Goal: Use online tool/utility: Utilize a website feature to perform a specific function

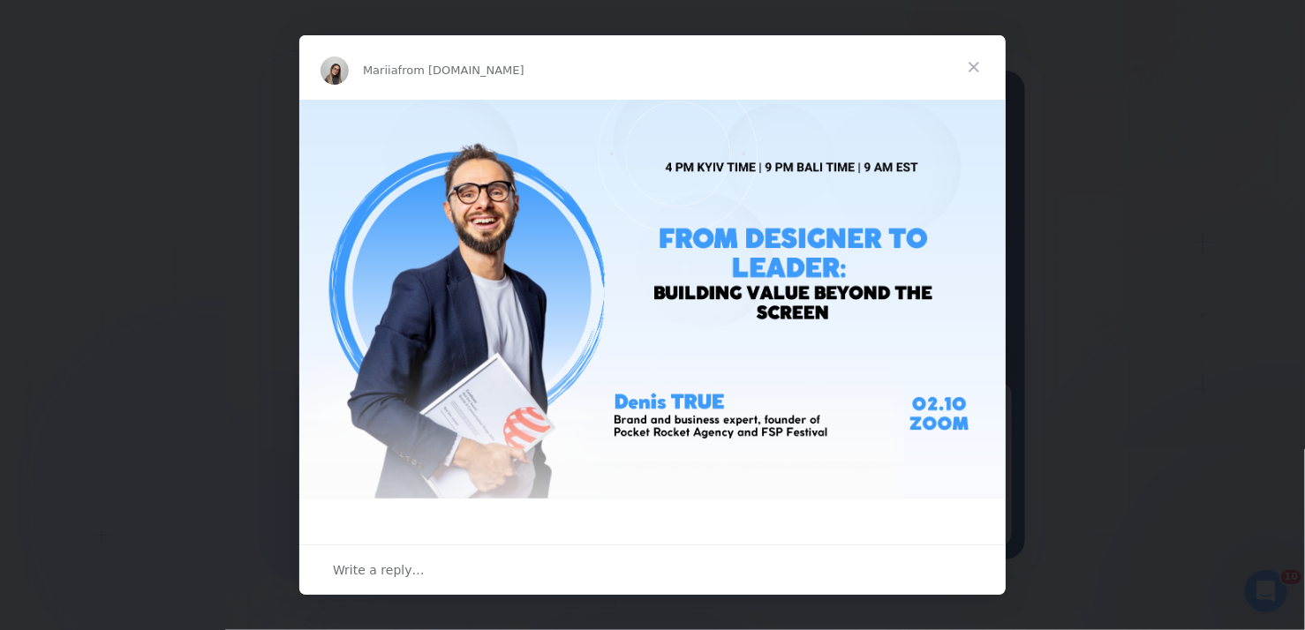
click at [973, 68] on span "Close" at bounding box center [974, 67] width 64 height 64
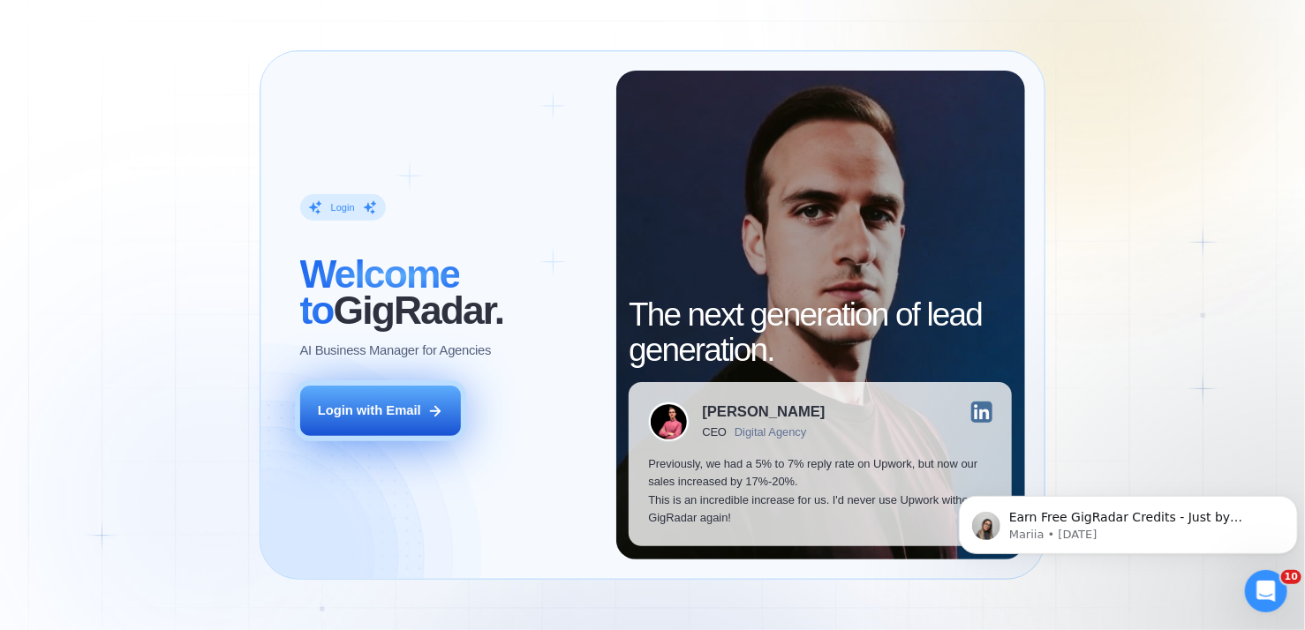
click at [417, 425] on button "Login with Email" at bounding box center [381, 411] width 162 height 50
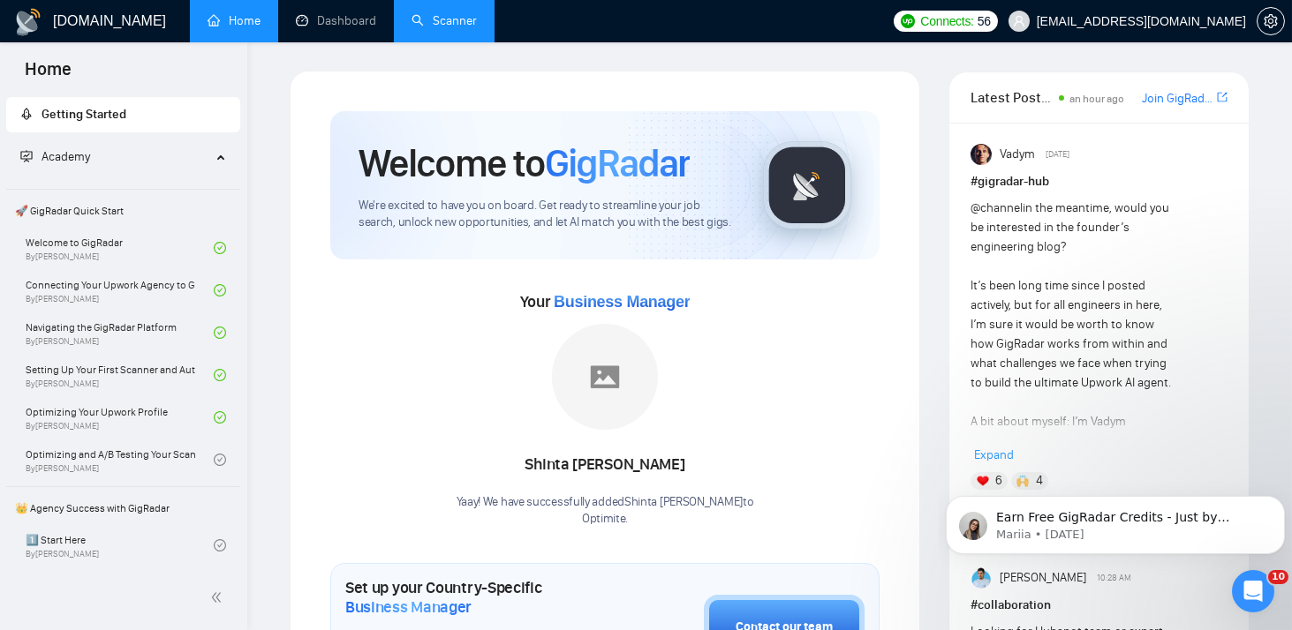
click at [449, 19] on link "Scanner" at bounding box center [443, 20] width 65 height 15
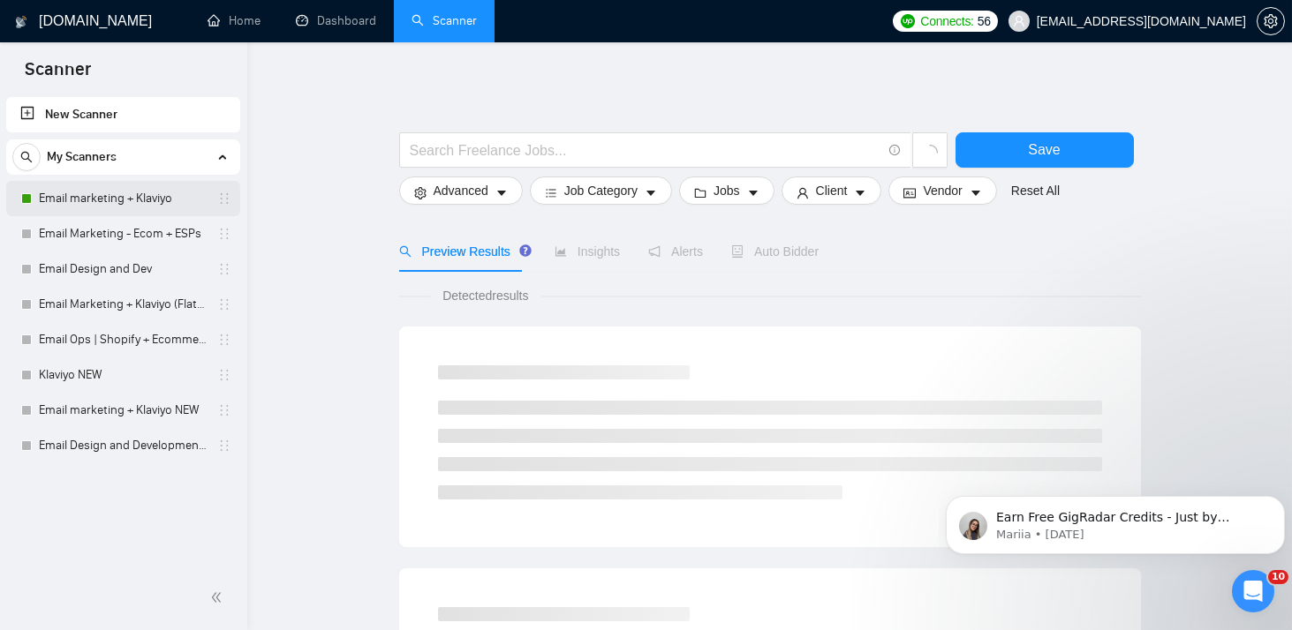
click at [119, 207] on link "Email marketing + Klaviyo" at bounding box center [123, 198] width 168 height 35
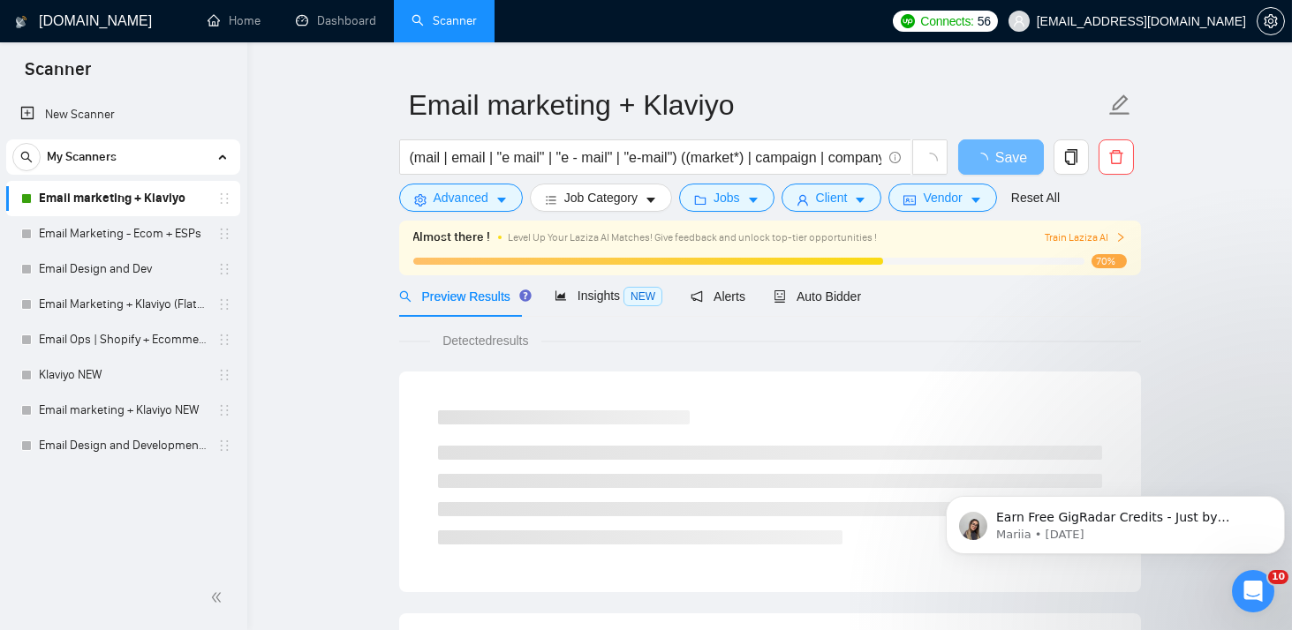
scroll to position [35, 0]
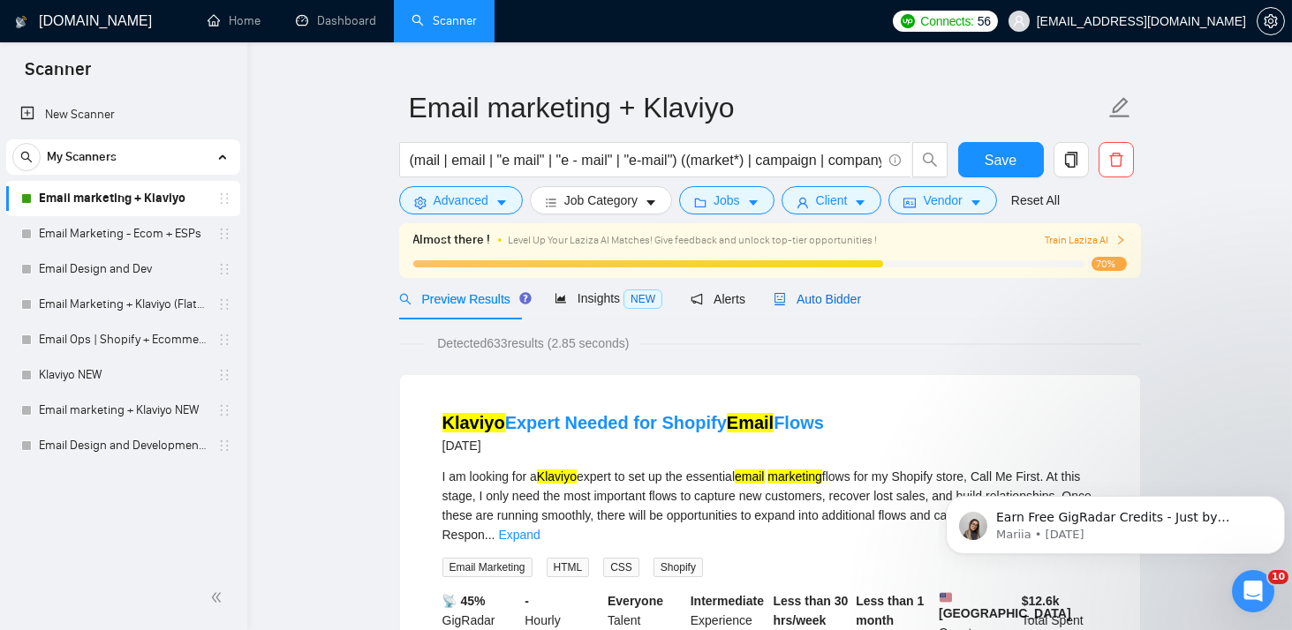
click at [788, 302] on span "Auto Bidder" at bounding box center [816, 299] width 87 height 14
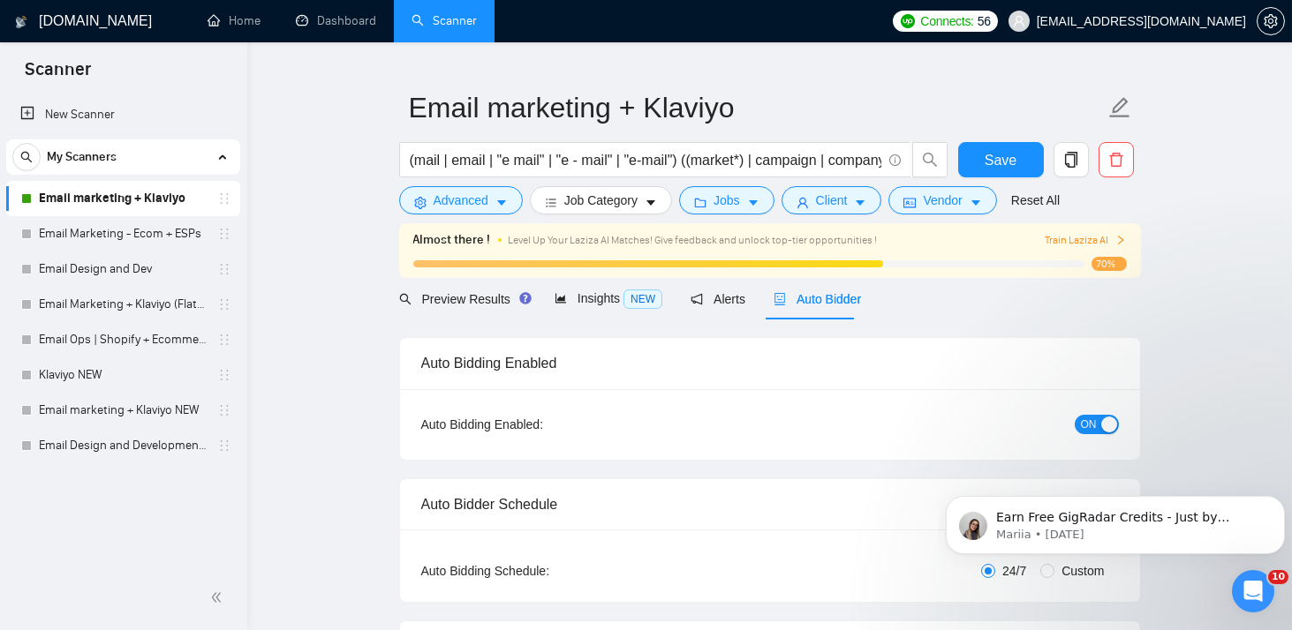
checkbox input "true"
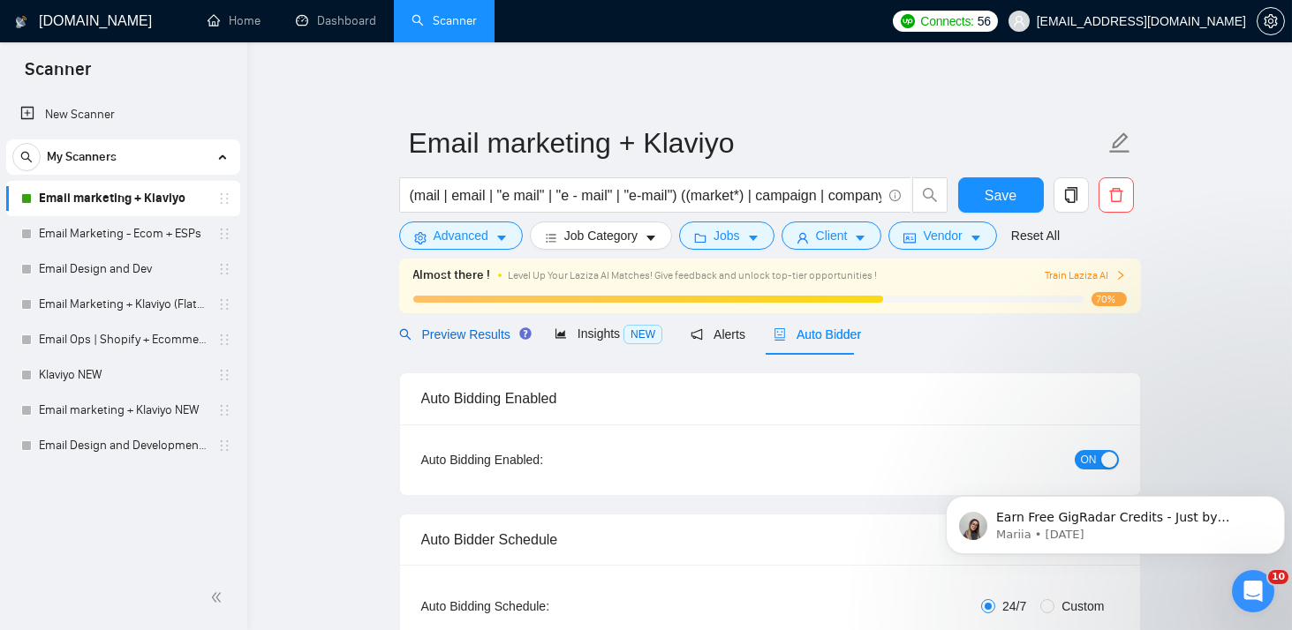
click at [494, 332] on span "Preview Results" at bounding box center [462, 335] width 127 height 14
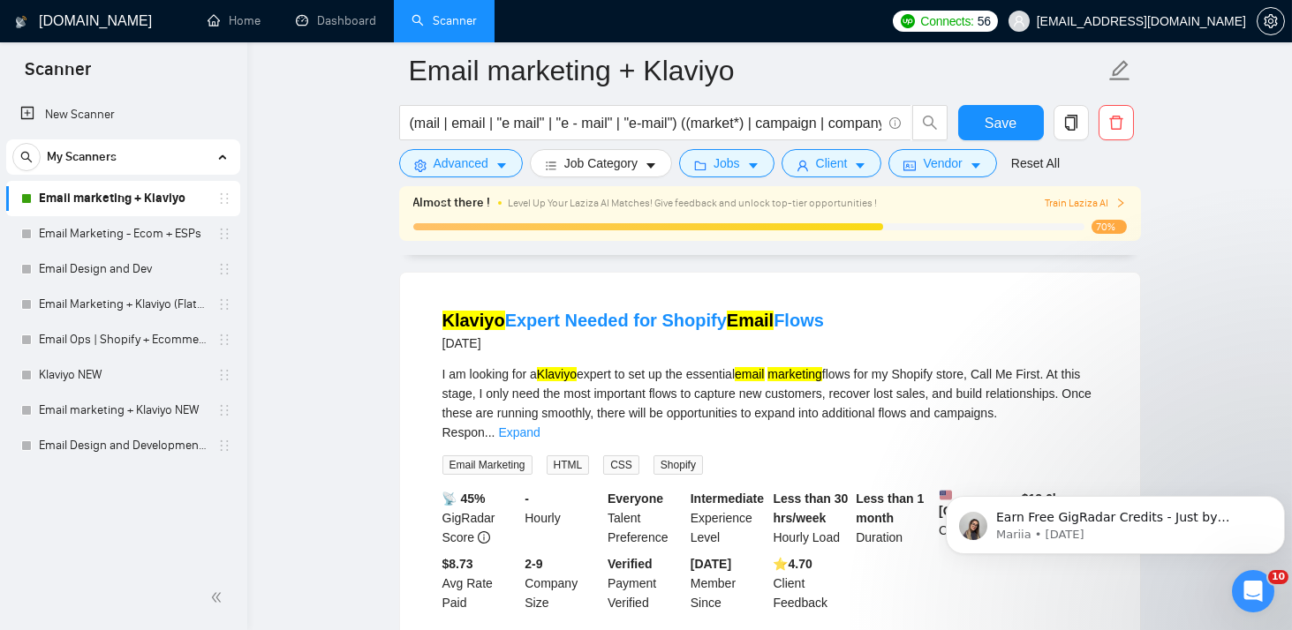
scroll to position [148, 0]
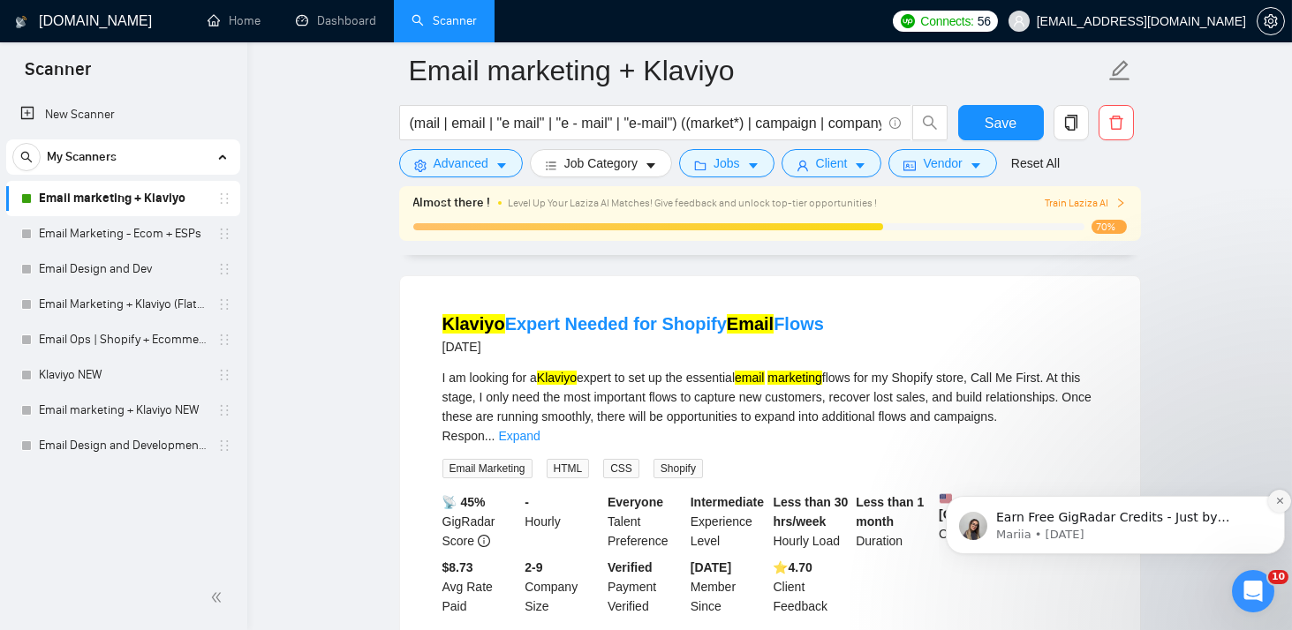
click at [1281, 493] on button "Dismiss notification" at bounding box center [1278, 500] width 23 height 23
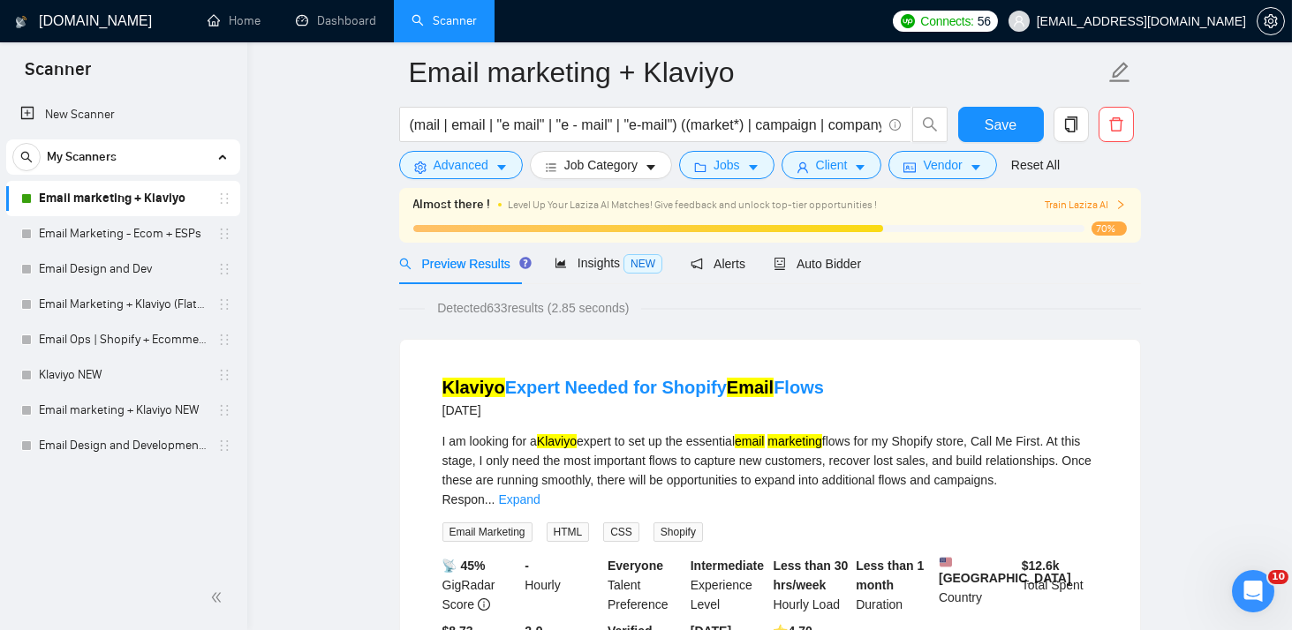
scroll to position [0, 0]
